Goal: Information Seeking & Learning: Find specific fact

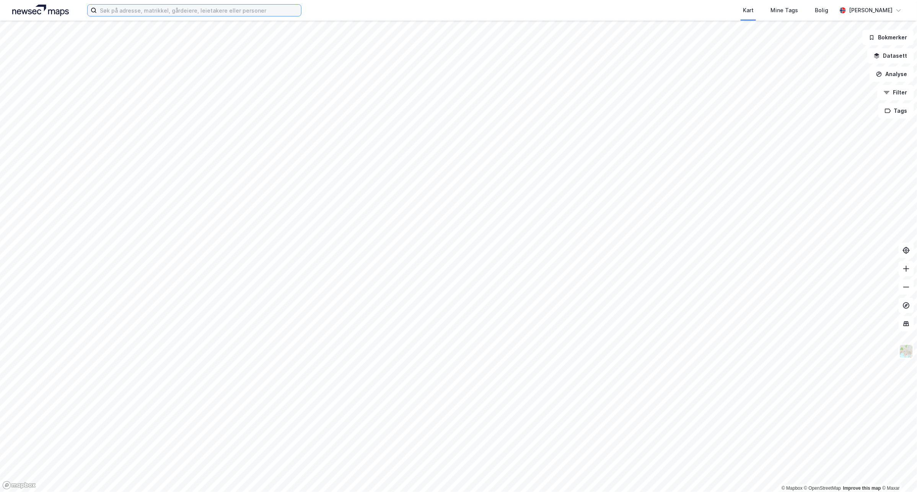
click at [175, 5] on input at bounding box center [199, 10] width 204 height 11
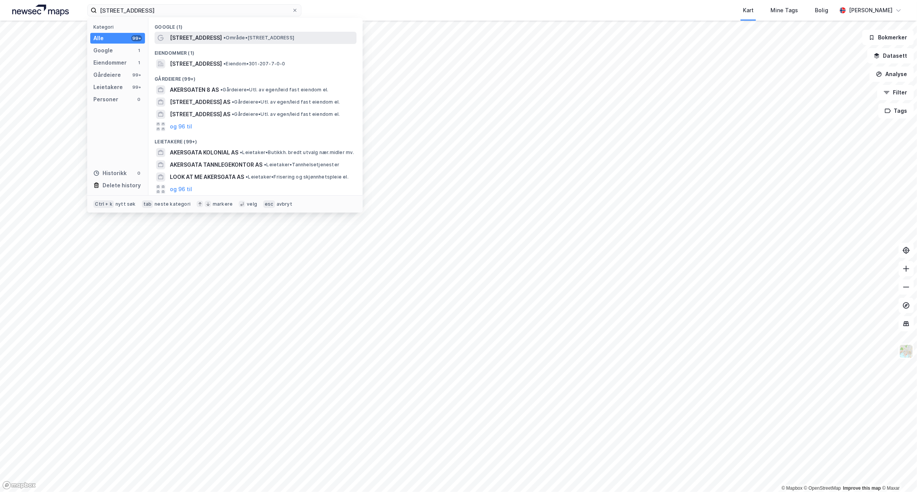
click at [299, 39] on div "[STREET_ADDRESS] • Område • [STREET_ADDRESS]" at bounding box center [262, 37] width 185 height 9
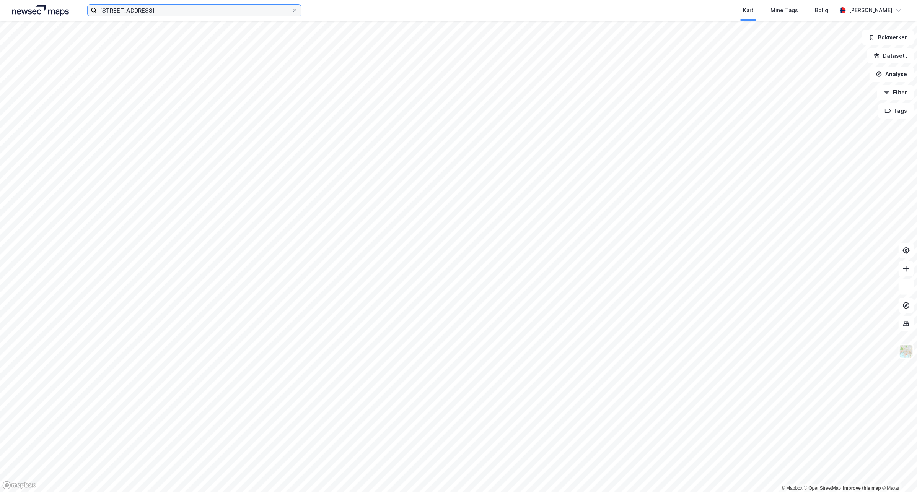
click at [159, 7] on input "[STREET_ADDRESS]" at bounding box center [194, 10] width 195 height 11
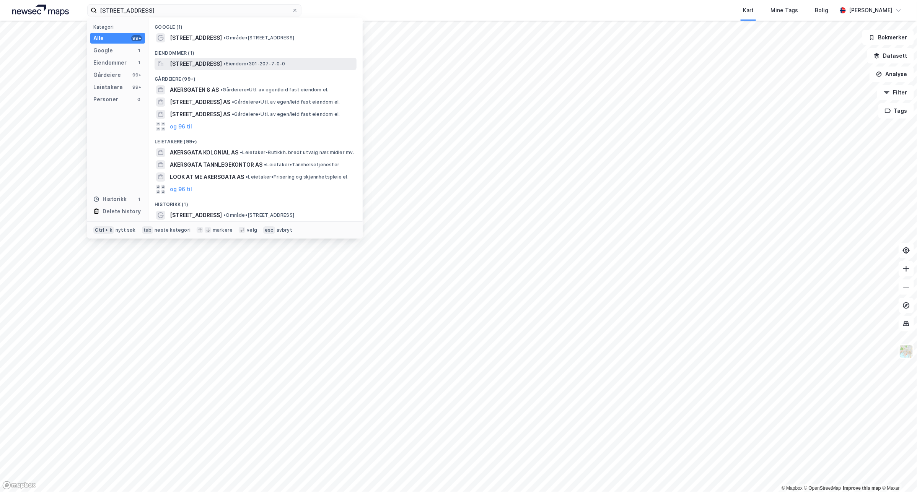
click at [285, 63] on span "• Eiendom • 301-207-7-0-0" at bounding box center [254, 64] width 62 height 6
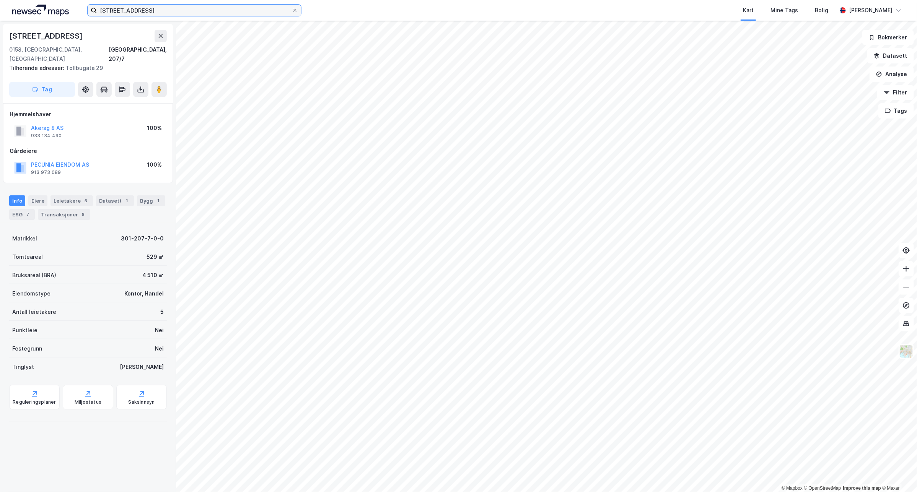
click at [121, 14] on input "[STREET_ADDRESS]" at bounding box center [194, 10] width 195 height 11
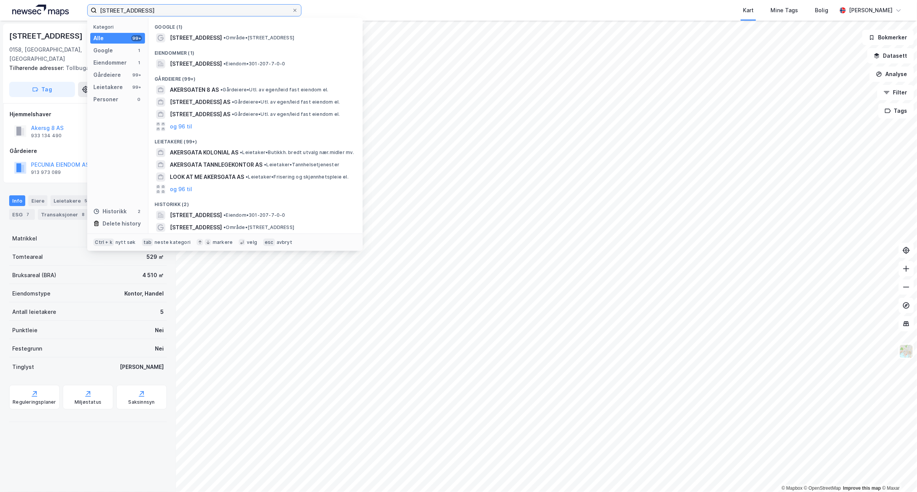
click at [121, 13] on input "[STREET_ADDRESS]" at bounding box center [194, 10] width 195 height 11
click at [120, 13] on input "[STREET_ADDRESS]" at bounding box center [194, 10] width 195 height 11
paste input "[PERSON_NAME][STREET_ADDRESS]"
click at [174, 8] on input "akersgHaakon VIIs gate 5ata 8" at bounding box center [194, 10] width 195 height 11
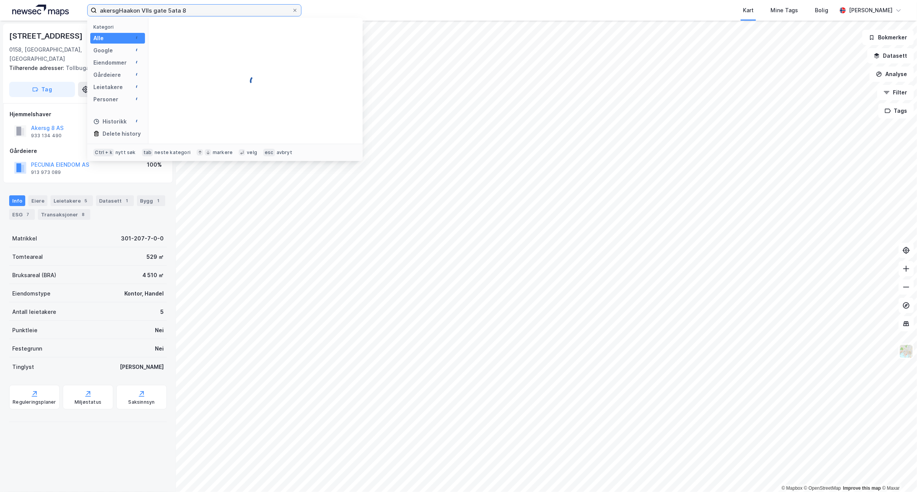
click at [174, 8] on input "akersgHaakon VIIs gate 5ata 8" at bounding box center [194, 10] width 195 height 11
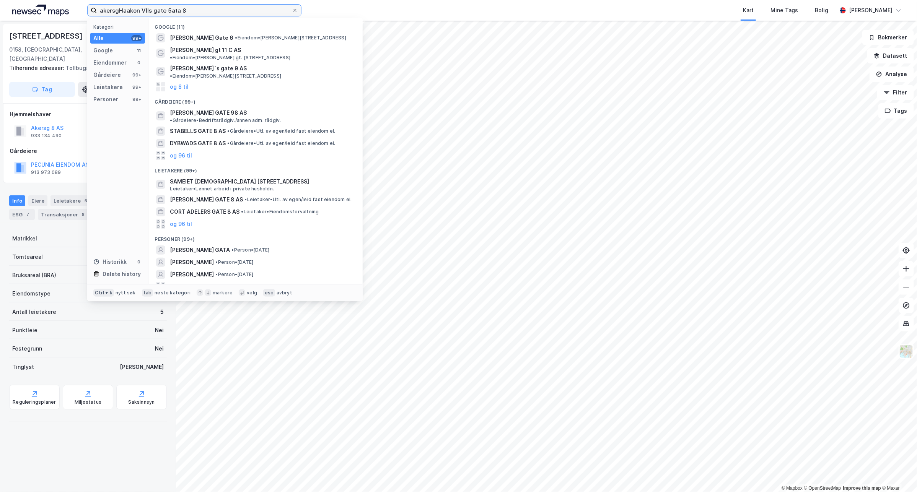
paste input "[PERSON_NAME][STREET_ADDRESS]"
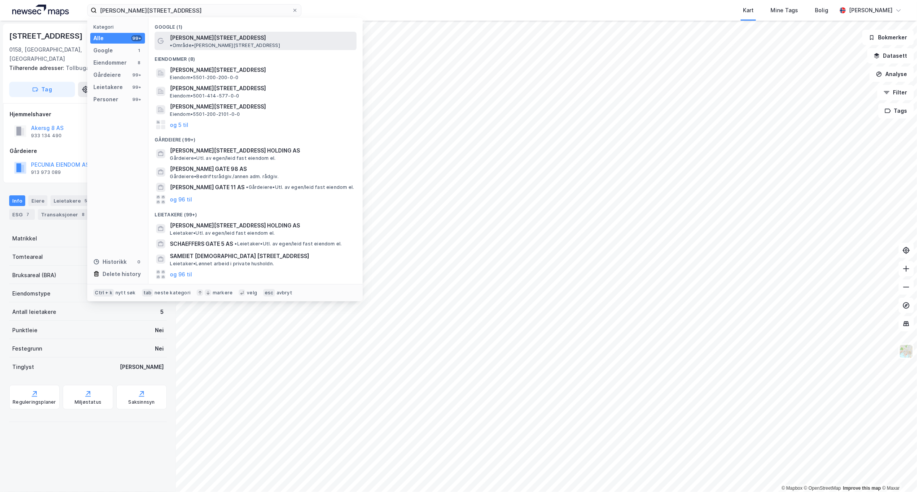
click at [231, 33] on div "[PERSON_NAME][STREET_ADDRESS] • Område • [PERSON_NAME][STREET_ADDRESS]" at bounding box center [262, 40] width 185 height 15
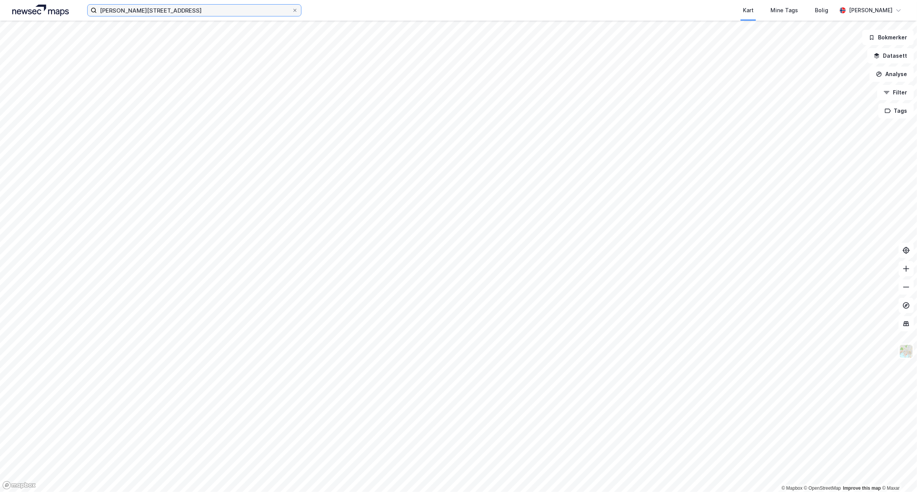
click at [234, 8] on input "[PERSON_NAME][STREET_ADDRESS]" at bounding box center [194, 10] width 195 height 11
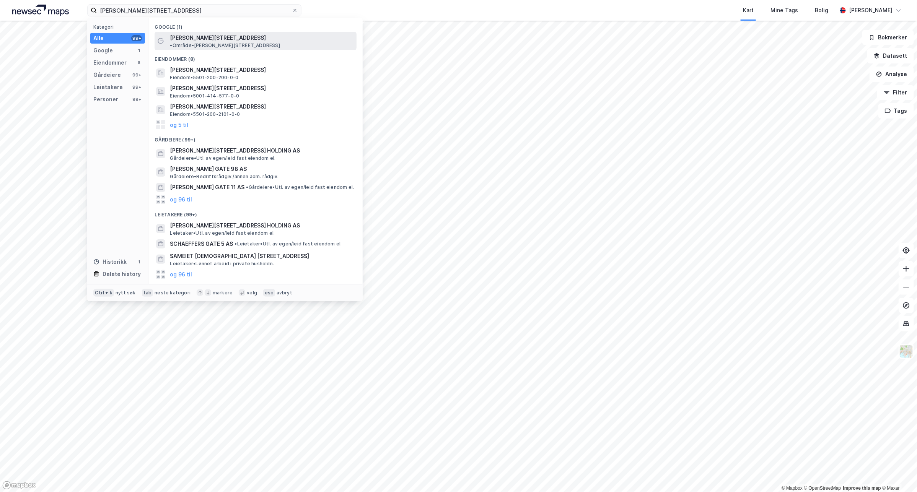
click at [226, 42] on span "• Område • [PERSON_NAME][STREET_ADDRESS]" at bounding box center [225, 45] width 110 height 6
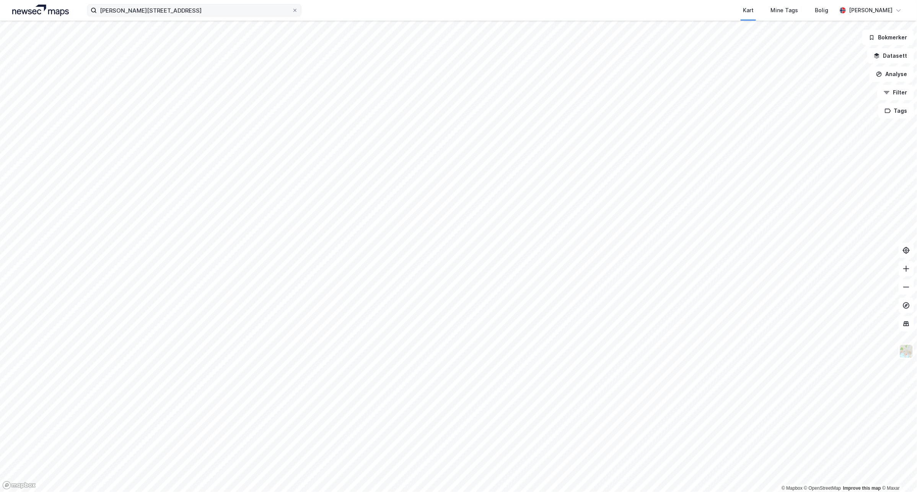
click at [192, 4] on label "[PERSON_NAME][STREET_ADDRESS]" at bounding box center [194, 10] width 214 height 12
click at [192, 5] on input "[PERSON_NAME][STREET_ADDRESS]" at bounding box center [194, 10] width 195 height 11
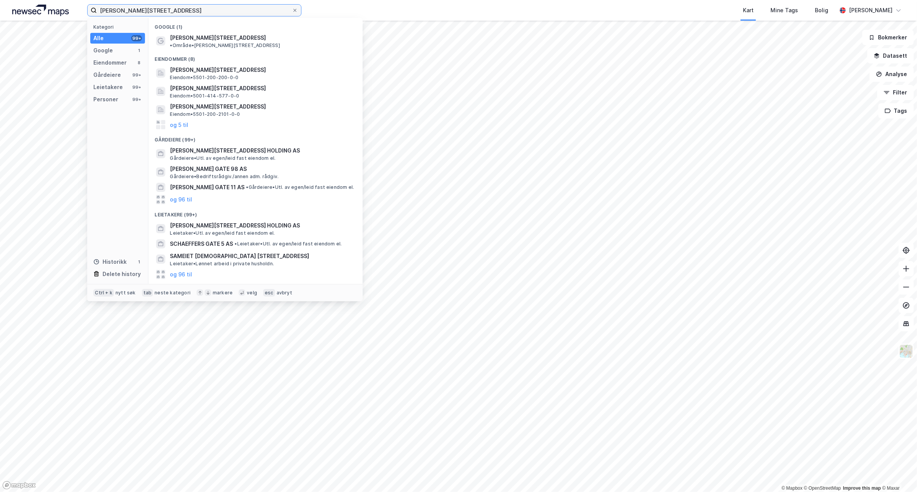
click at [192, 8] on input "[PERSON_NAME][STREET_ADDRESS]" at bounding box center [194, 10] width 195 height 11
drag, startPoint x: 267, startPoint y: 66, endPoint x: 267, endPoint y: 88, distance: 21.8
click at [267, 88] on div "Google (1) [PERSON_NAME] gate 5 • Område • [PERSON_NAME][STREET_ADDRESS] Eiendo…" at bounding box center [255, 151] width 214 height 266
click at [177, 120] on button "og 5 til" at bounding box center [179, 124] width 18 height 9
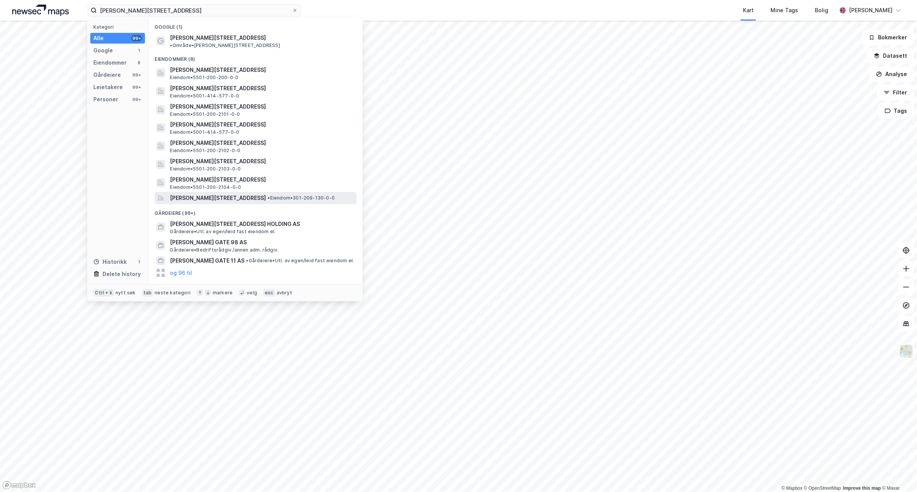
click at [291, 195] on span "• Eiendom • 301-209-130-0-0" at bounding box center [300, 198] width 67 height 6
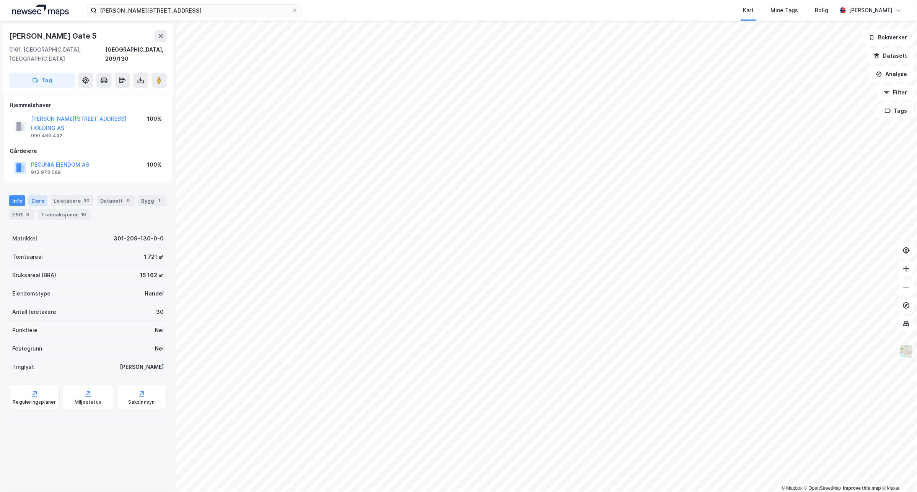
click at [42, 195] on div "Eiere" at bounding box center [37, 200] width 19 height 11
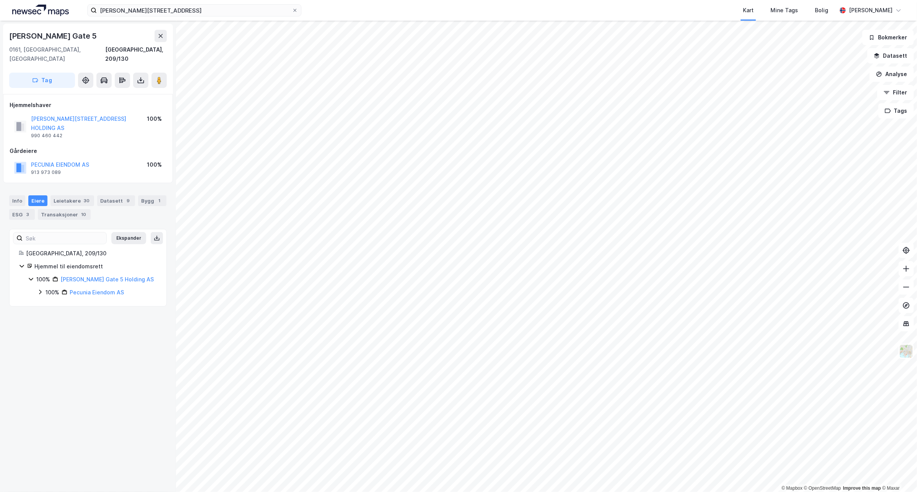
click at [36, 346] on div "[PERSON_NAME][GEOGRAPHIC_DATA] 5 [GEOGRAPHIC_DATA], 209/130 Tag Hjemmelshaver […" at bounding box center [88, 257] width 176 height 472
click at [40, 288] on div "100% [PERSON_NAME] AS" at bounding box center [97, 292] width 120 height 9
click at [51, 302] on icon at bounding box center [49, 305] width 6 height 6
click at [59, 315] on icon at bounding box center [58, 318] width 6 height 6
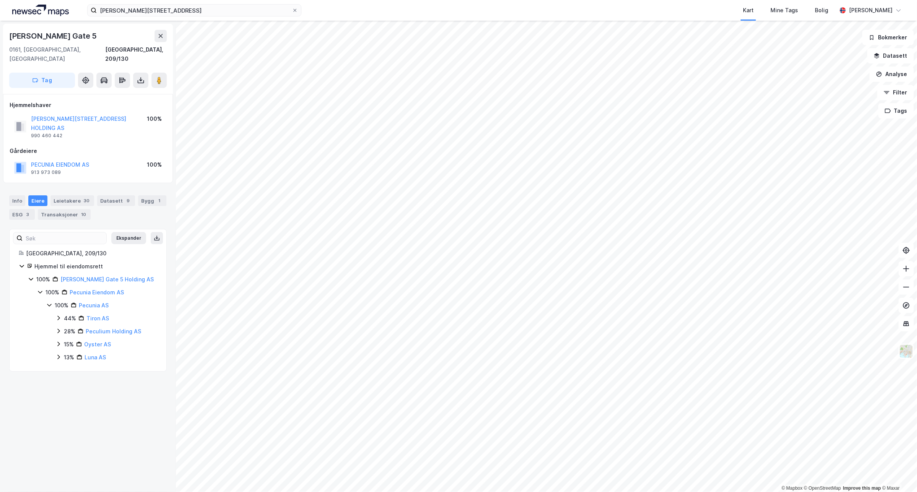
click at [60, 328] on icon at bounding box center [58, 331] width 6 height 6
click at [60, 341] on icon at bounding box center [58, 344] width 6 height 6
click at [65, 353] on div "13%" at bounding box center [69, 357] width 10 height 9
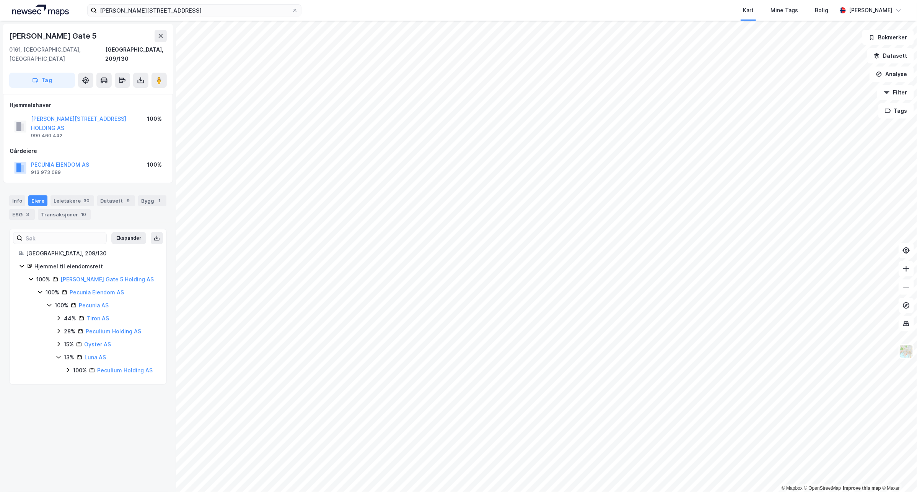
click at [64, 353] on div "13%" at bounding box center [69, 357] width 10 height 9
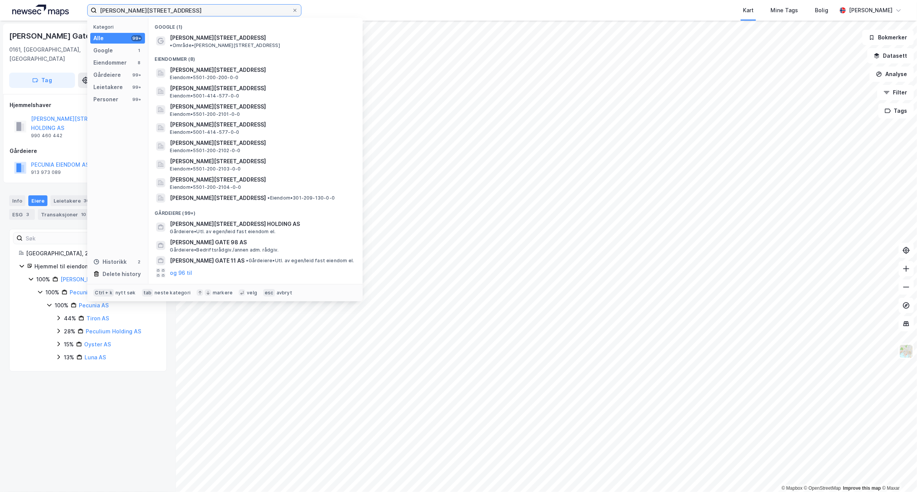
click at [181, 12] on input "[PERSON_NAME][STREET_ADDRESS]" at bounding box center [194, 10] width 195 height 11
paste input "[STREET_ADDRESS]"
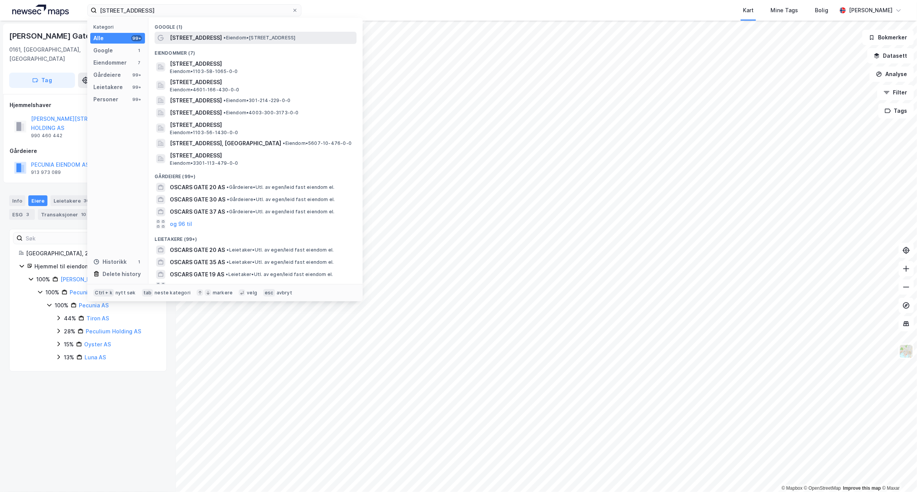
click at [264, 36] on span "• Eiendom • [STREET_ADDRESS]" at bounding box center [259, 38] width 72 height 6
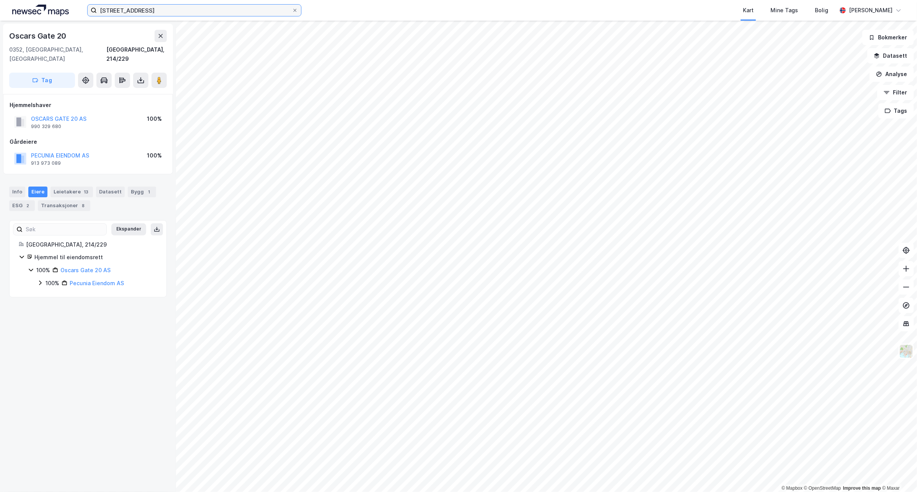
click at [152, 14] on input "[STREET_ADDRESS]" at bounding box center [194, 10] width 195 height 11
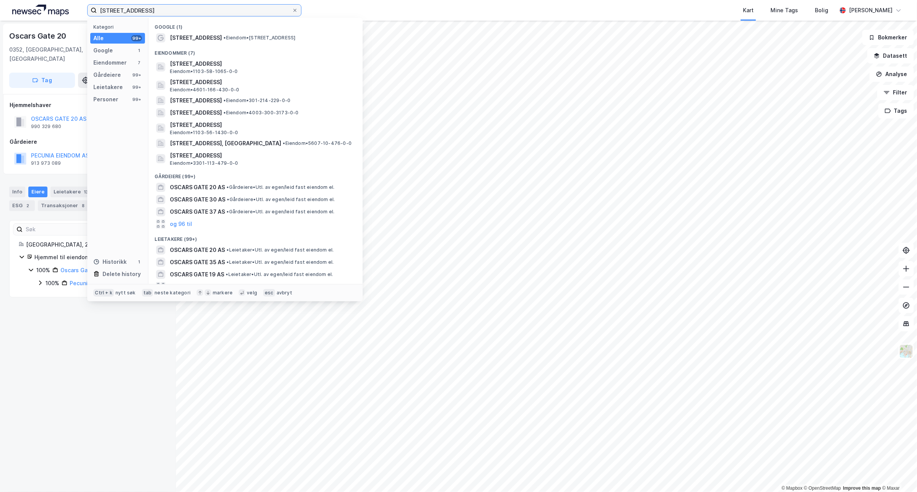
click at [152, 14] on input "[STREET_ADDRESS]" at bounding box center [194, 10] width 195 height 11
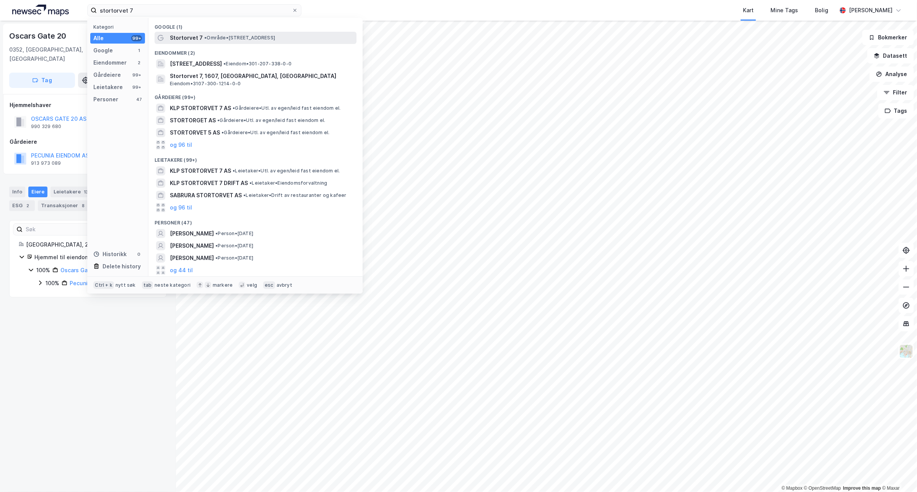
click at [260, 36] on span "• Område • [STREET_ADDRESS]" at bounding box center [239, 38] width 71 height 6
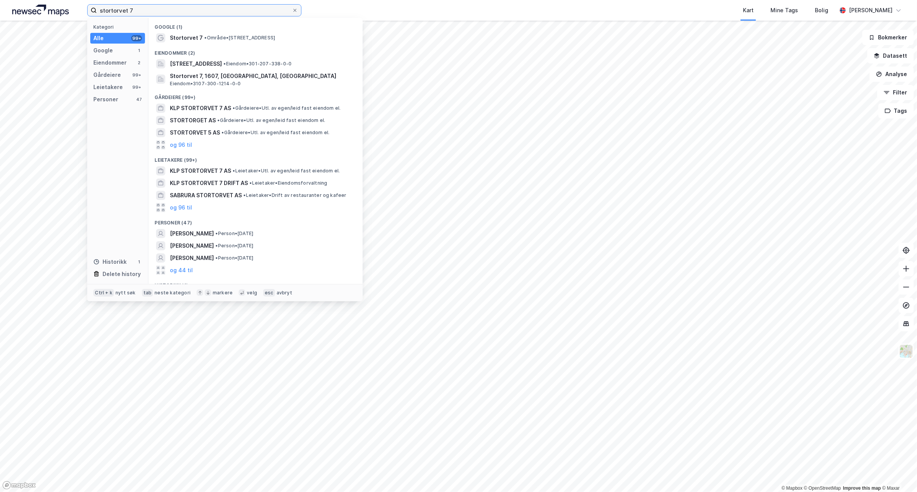
click at [157, 13] on input "stortorvet 7" at bounding box center [194, 10] width 195 height 11
click at [270, 66] on span "• Eiendom • 301-207-338-0-0" at bounding box center [257, 64] width 68 height 6
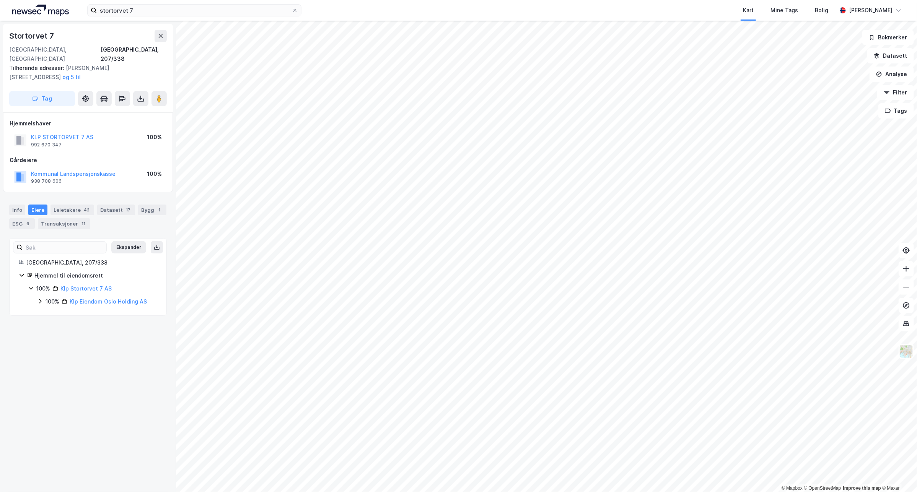
click at [42, 298] on icon at bounding box center [40, 301] width 6 height 6
click at [43, 301] on div "100% Klp Eiendom [GEOGRAPHIC_DATA] Holding AS 100% Klp Eiendom AS" at bounding box center [97, 308] width 120 height 22
click at [46, 311] on icon at bounding box center [49, 314] width 6 height 6
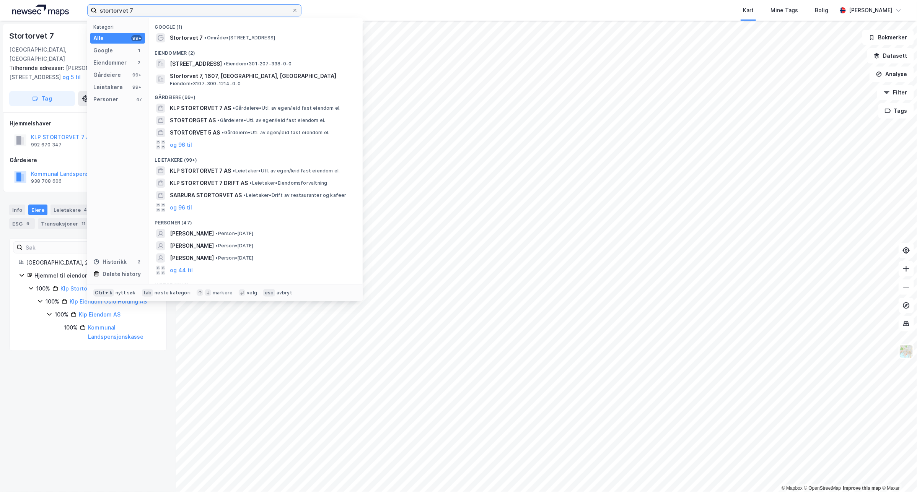
click at [156, 10] on input "stortorvet 7" at bounding box center [194, 10] width 195 height 11
paste input "Lille Grensen 5"
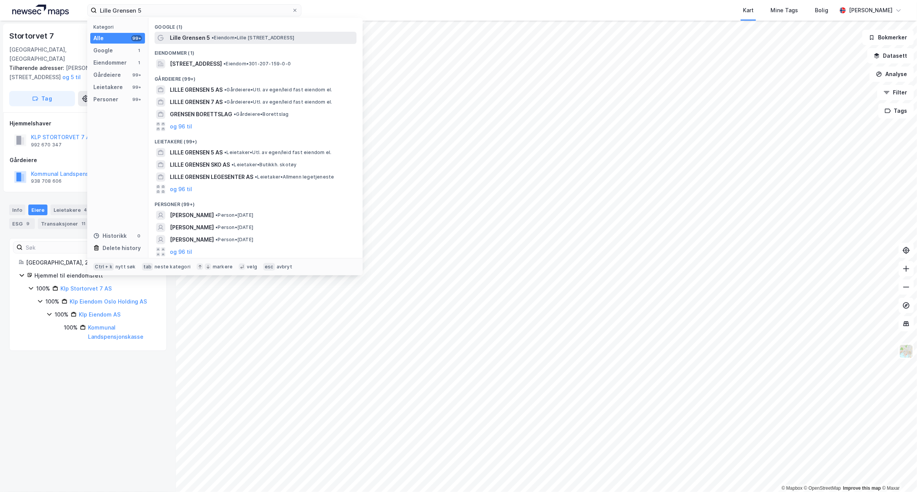
click at [255, 35] on span "• Eiendom • [STREET_ADDRESS]" at bounding box center [253, 38] width 83 height 6
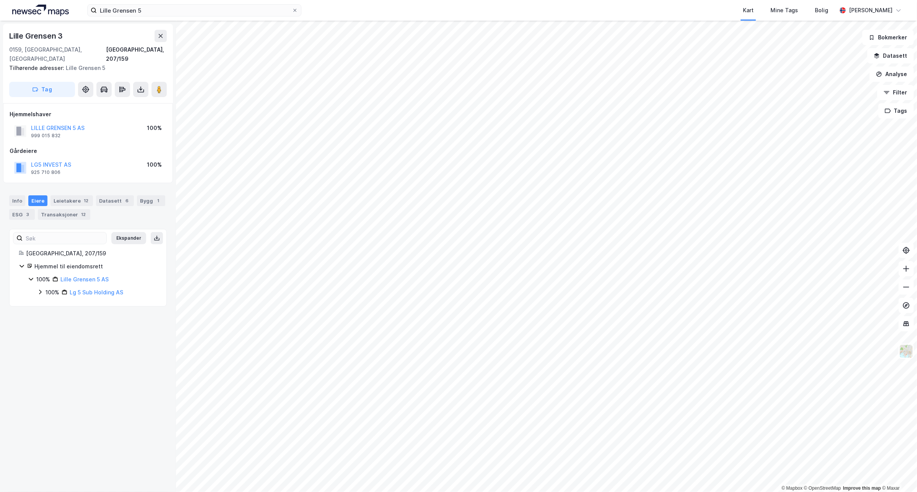
click at [42, 288] on div "100% Lg 5 Sub Holding AS" at bounding box center [97, 292] width 120 height 9
click at [45, 295] on div "100% Lg 5 Sub Holding AS 100% Lg5 Holding AS" at bounding box center [97, 299] width 120 height 22
click at [48, 302] on icon at bounding box center [49, 305] width 6 height 6
click at [60, 315] on icon at bounding box center [58, 318] width 6 height 6
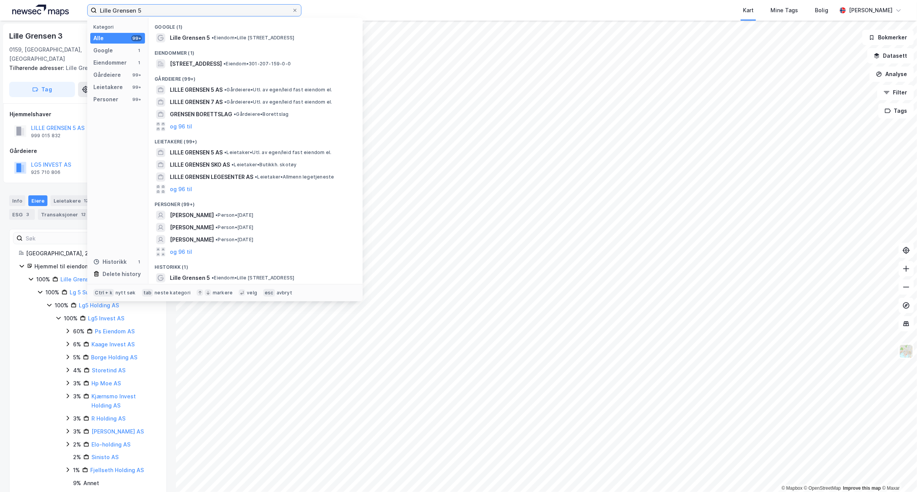
click at [171, 7] on input "Lille Grensen 5" at bounding box center [194, 10] width 195 height 11
paste input "[STREET_ADDRESS]"
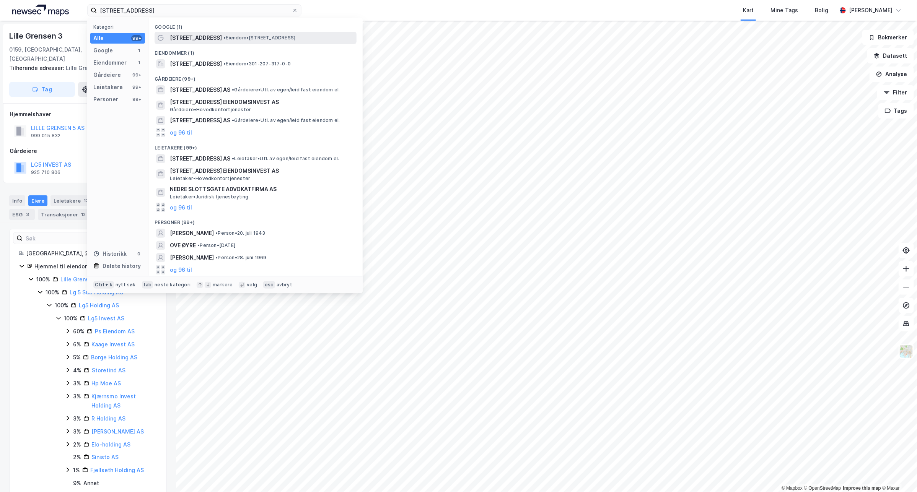
click at [239, 39] on span "• Eiendom • [STREET_ADDRESS]" at bounding box center [259, 38] width 72 height 6
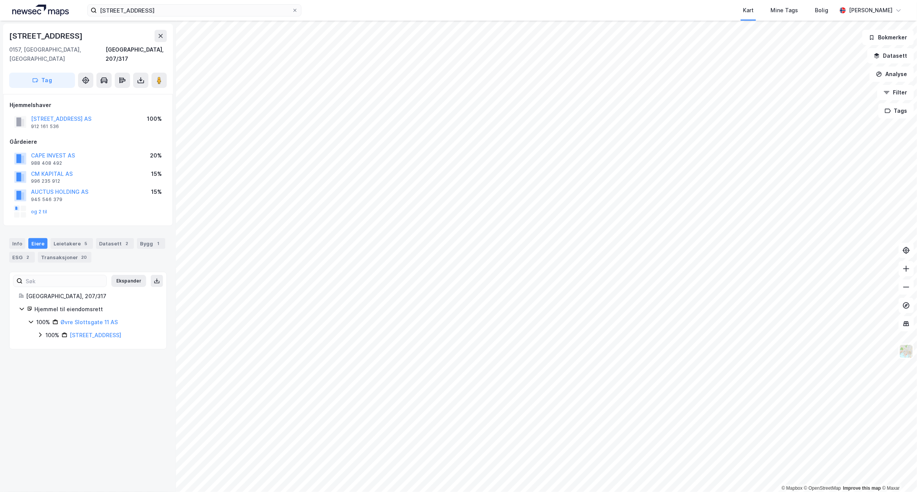
click at [46, 331] on div "100%" at bounding box center [53, 335] width 14 height 9
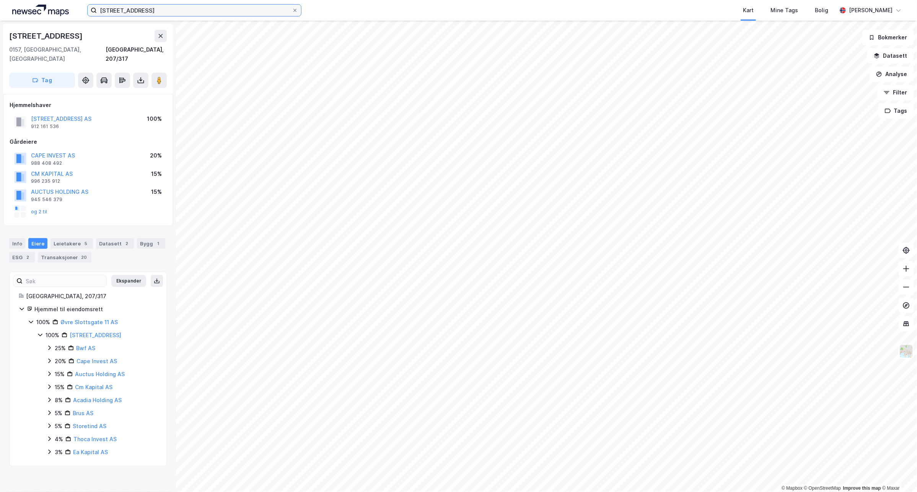
click at [169, 10] on input "[STREET_ADDRESS]" at bounding box center [194, 10] width 195 height 11
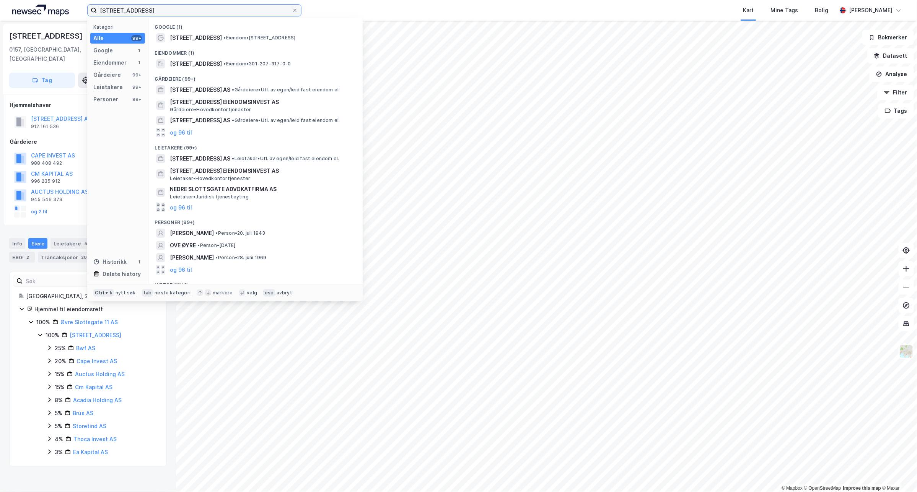
click at [169, 10] on input "[STREET_ADDRESS]" at bounding box center [194, 10] width 195 height 11
paste input "[STREET_ADDRESS]"
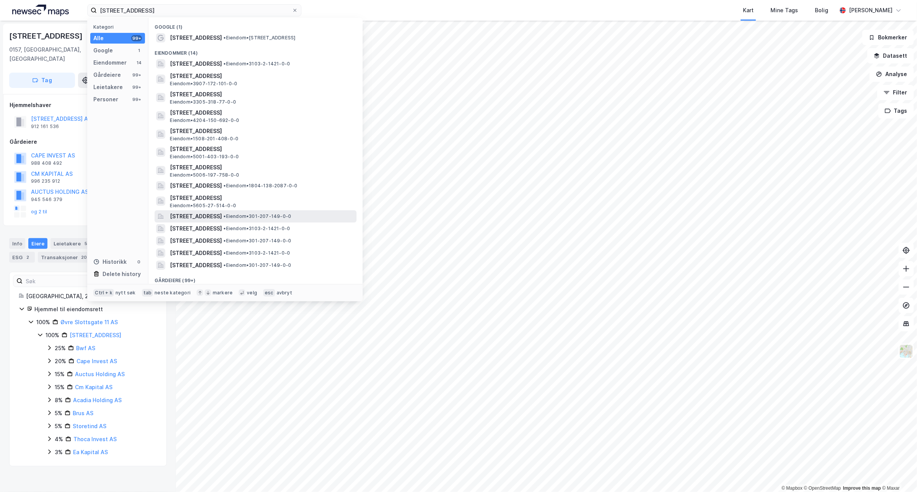
click at [309, 211] on div "[STREET_ADDRESS] • Eiendom • 301-207-149-0-0" at bounding box center [256, 216] width 202 height 12
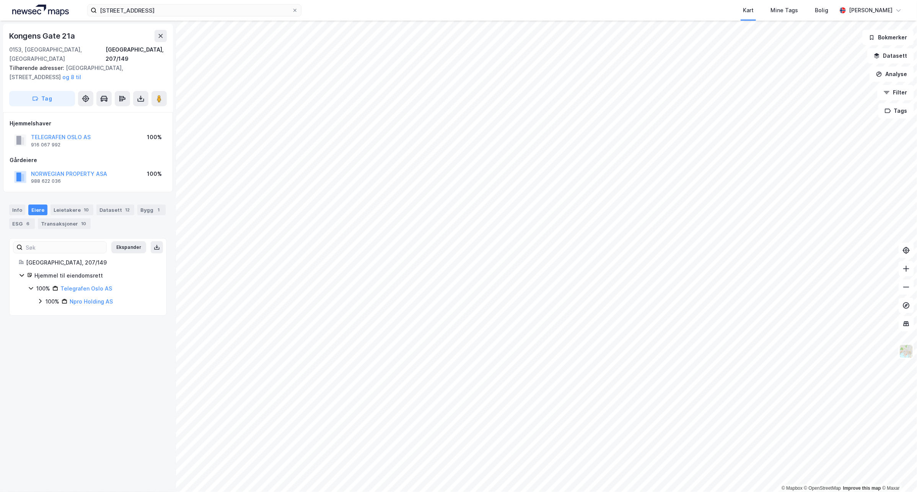
click at [43, 298] on icon at bounding box center [40, 301] width 6 height 6
click at [49, 311] on icon at bounding box center [49, 314] width 6 height 6
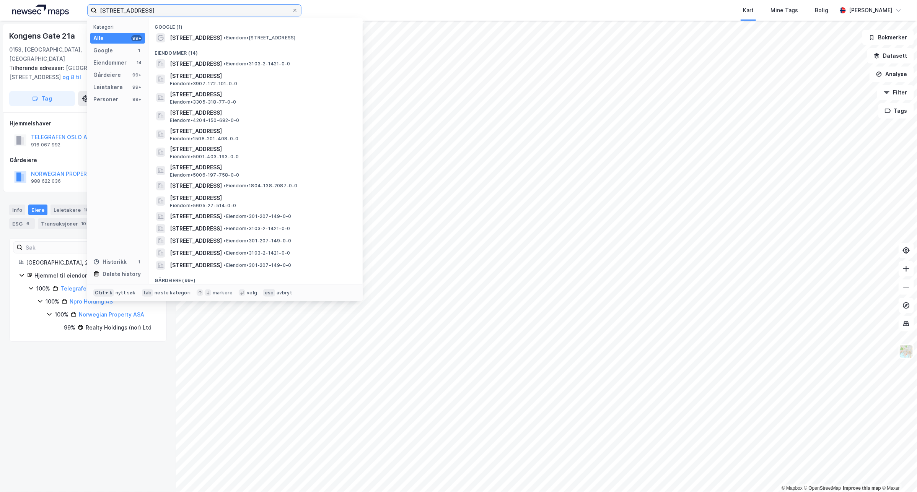
click at [158, 12] on input "[STREET_ADDRESS]" at bounding box center [194, 10] width 195 height 11
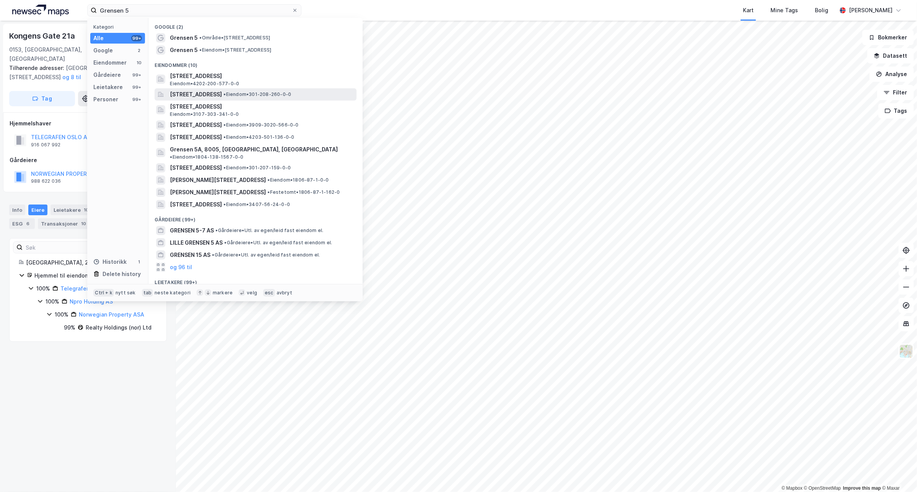
click at [270, 97] on span "• Eiendom • 301-208-260-0-0" at bounding box center [257, 94] width 68 height 6
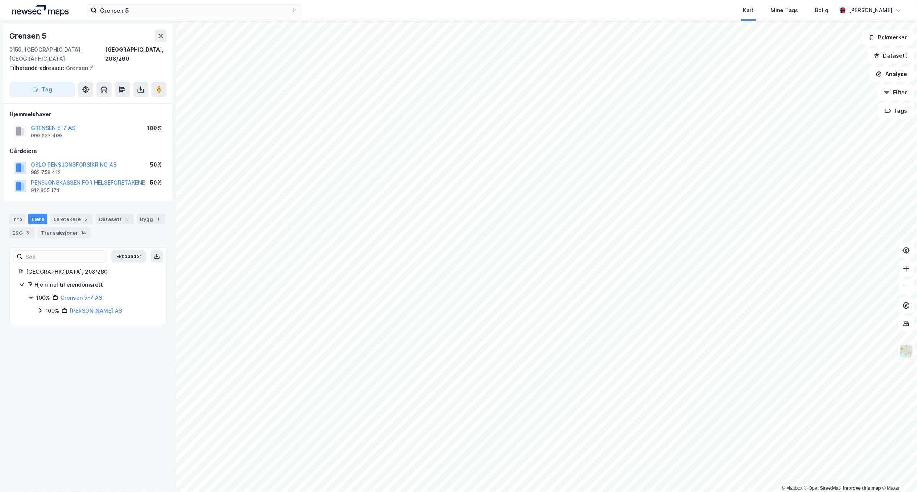
click at [49, 306] on div "100%" at bounding box center [53, 310] width 14 height 9
click at [51, 321] on icon at bounding box center [49, 324] width 6 height 6
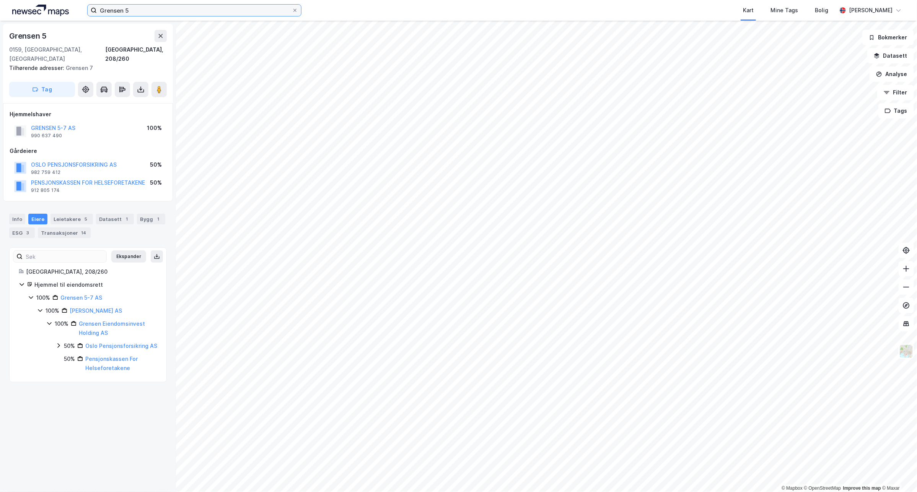
click at [154, 11] on input "Grensen 5" at bounding box center [194, 10] width 195 height 11
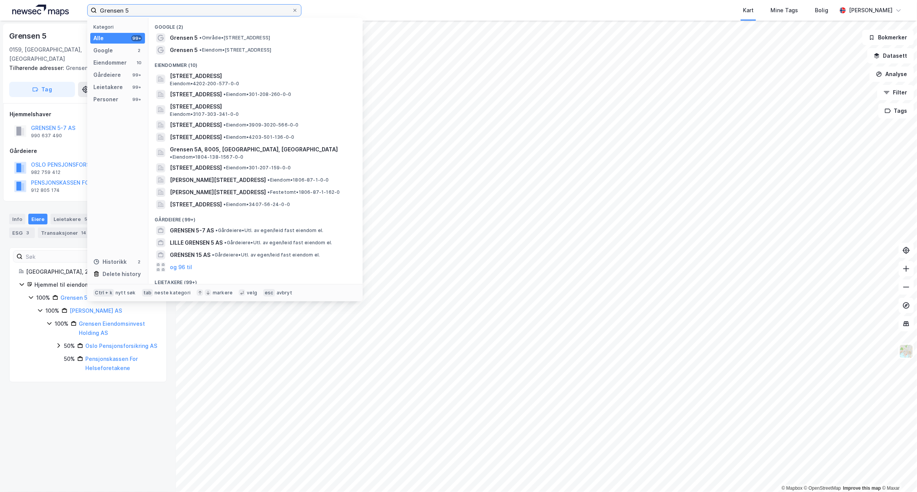
click at [154, 11] on input "Grensen 5" at bounding box center [194, 10] width 195 height 11
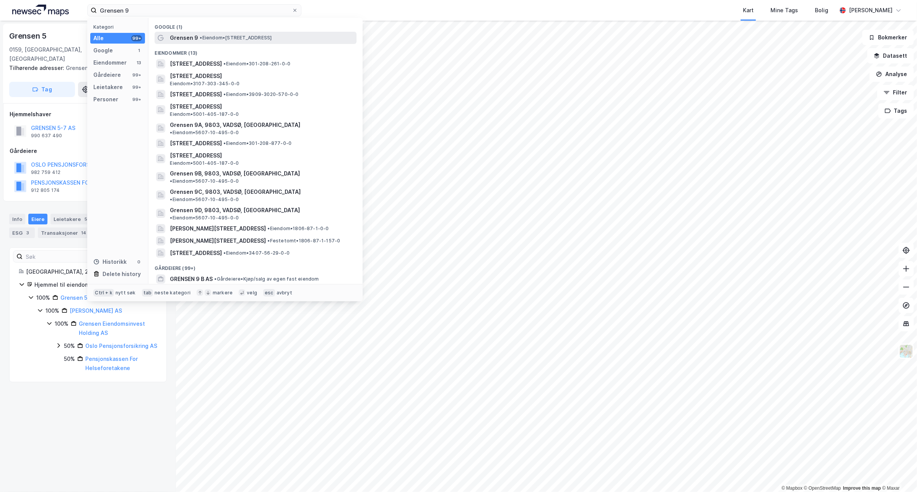
click at [211, 39] on span "• Eiendom • [STREET_ADDRESS]" at bounding box center [236, 38] width 72 height 6
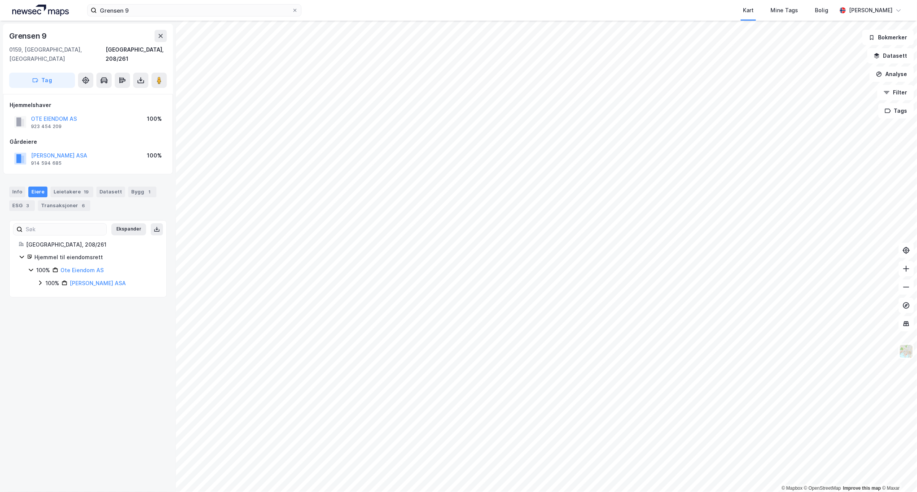
click at [44, 279] on div "100% [PERSON_NAME] ASA" at bounding box center [97, 283] width 120 height 9
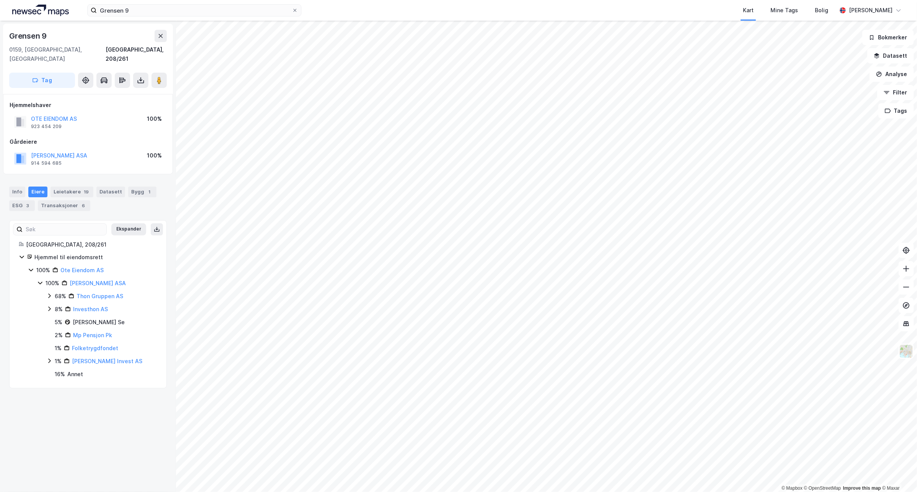
click at [43, 279] on div "100% [PERSON_NAME] ASA" at bounding box center [97, 283] width 120 height 9
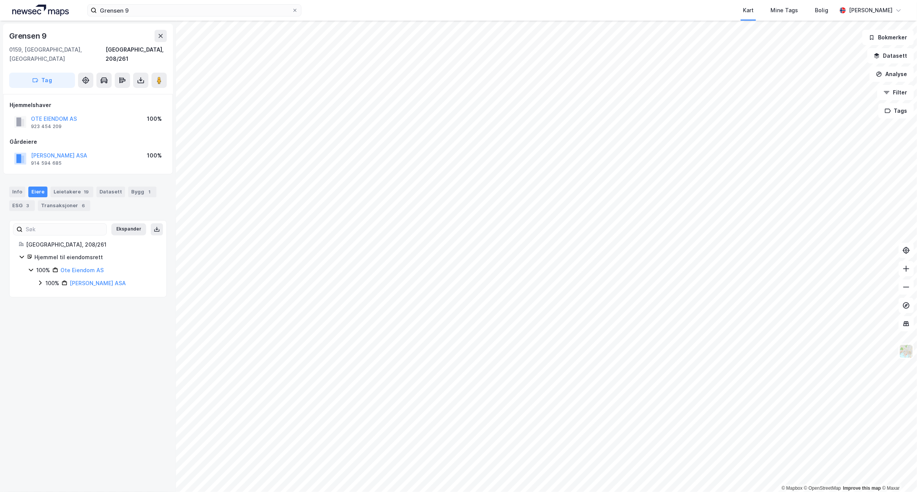
click at [180, 20] on div "Grensen 9 Kart Mine Tags Bolig [PERSON_NAME]" at bounding box center [458, 10] width 917 height 21
click at [182, 13] on input "Grensen 9" at bounding box center [194, 10] width 195 height 11
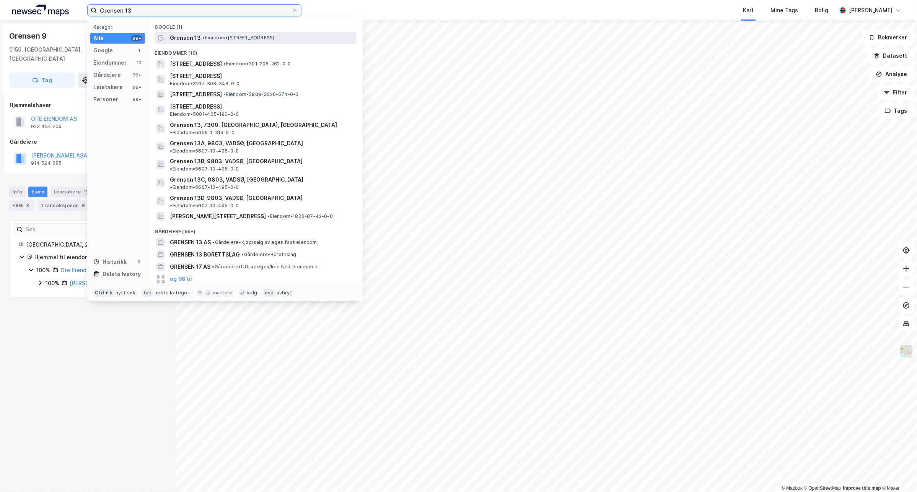
type input "Grensen 13"
click at [207, 41] on div "[PERSON_NAME] 13 • Eiendom • [STREET_ADDRESS]" at bounding box center [262, 37] width 185 height 9
